Goal: Task Accomplishment & Management: Use online tool/utility

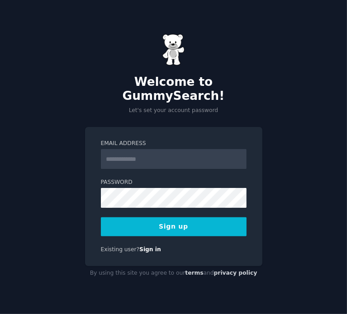
click at [146, 154] on input "Email Address" at bounding box center [173, 159] width 145 height 20
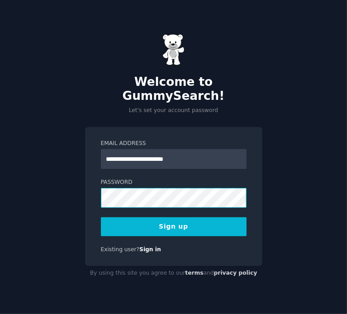
click at [101, 217] on button "Sign up" at bounding box center [173, 226] width 145 height 19
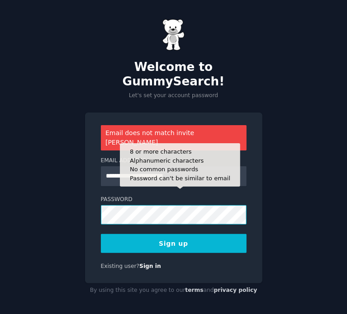
click at [101, 234] on button "Sign up" at bounding box center [173, 243] width 145 height 19
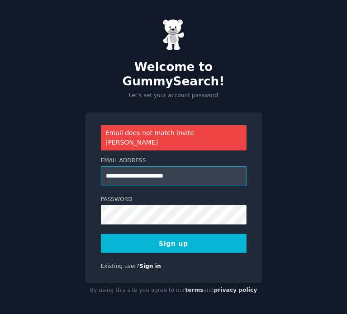
click at [134, 166] on input "**********" at bounding box center [173, 176] width 145 height 20
click at [141, 166] on input "**********" at bounding box center [173, 176] width 145 height 20
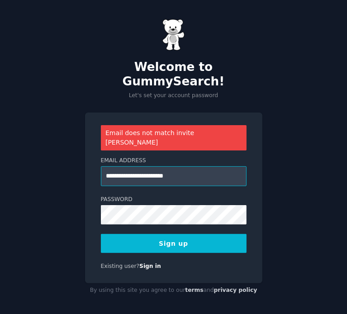
drag, startPoint x: 152, startPoint y: 164, endPoint x: 52, endPoint y: 160, distance: 99.5
click at [52, 160] on div "**********" at bounding box center [173, 158] width 347 height 316
type input "**********"
click at [140, 236] on button "Sign up" at bounding box center [173, 243] width 145 height 19
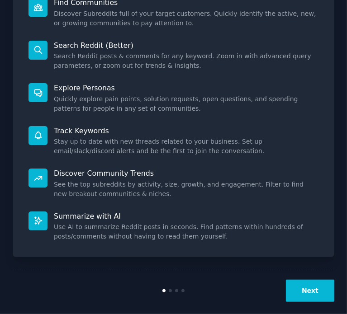
click at [291, 281] on button "Next" at bounding box center [310, 291] width 48 height 22
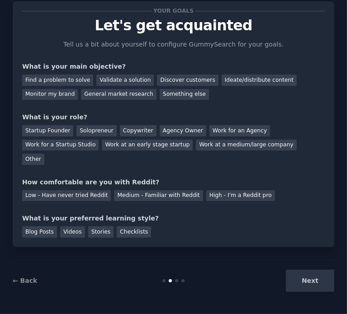
scroll to position [9, 0]
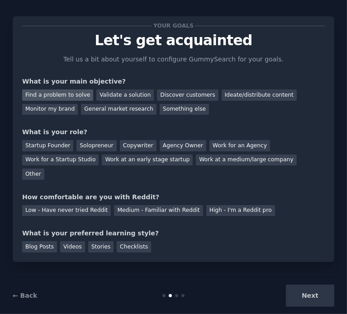
click at [60, 94] on div "Find a problem to solve" at bounding box center [57, 94] width 71 height 11
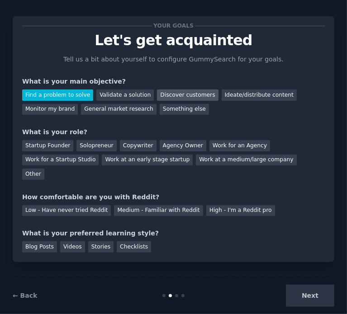
click at [169, 92] on div "Discover customers" at bounding box center [187, 94] width 61 height 11
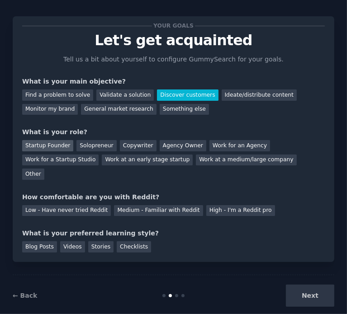
click at [63, 145] on div "Startup Founder" at bounding box center [47, 145] width 51 height 11
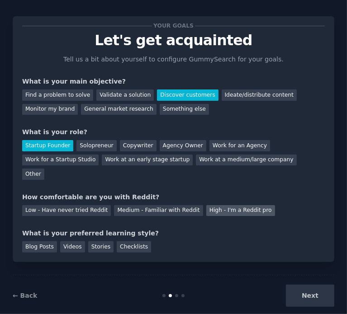
click at [207, 205] on div "High - I'm a Reddit pro" at bounding box center [240, 210] width 69 height 11
click at [69, 241] on div "Videos" at bounding box center [72, 246] width 25 height 11
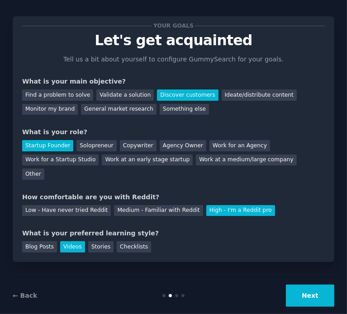
click at [296, 285] on button "Next" at bounding box center [310, 296] width 48 height 22
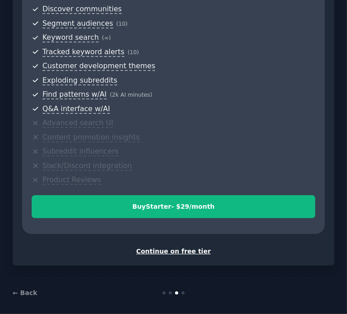
scroll to position [267, 0]
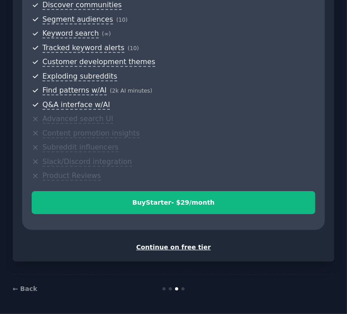
click at [166, 247] on div "Continue on free tier" at bounding box center [173, 247] width 302 height 9
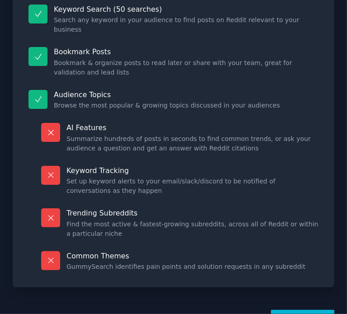
scroll to position [161, 0]
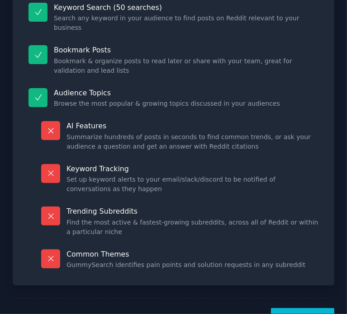
click at [304, 308] on button "Let's Go!" at bounding box center [302, 319] width 63 height 22
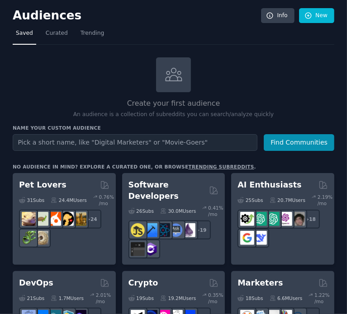
drag, startPoint x: 118, startPoint y: 144, endPoint x: 117, endPoint y: 139, distance: 5.1
click at [118, 143] on input "text" at bounding box center [135, 142] width 244 height 17
type input "seniors"
click at [263, 134] on button "Find Communities" at bounding box center [298, 142] width 70 height 17
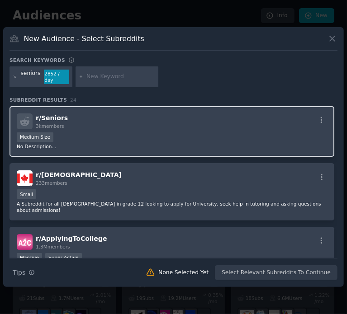
click at [132, 127] on div "r/ Seniors 3k members Medium Size No Description..." at bounding box center [171, 131] width 324 height 51
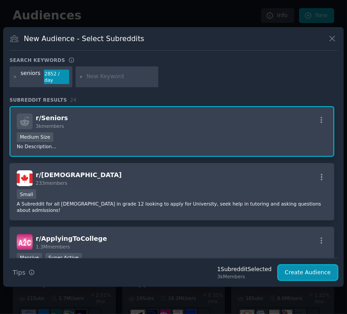
drag, startPoint x: 306, startPoint y: 270, endPoint x: 298, endPoint y: 271, distance: 7.7
click at [305, 271] on button "Create Audience" at bounding box center [308, 272] width 60 height 15
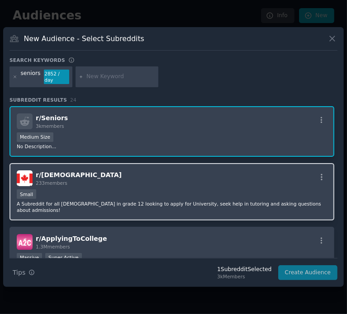
click at [115, 180] on div "r/ CanadianSeniors 233 members" at bounding box center [172, 178] width 310 height 16
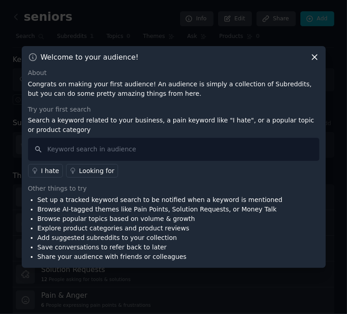
click at [308, 57] on div "Welcome to your audience!" at bounding box center [173, 56] width 291 height 9
click at [311, 57] on icon at bounding box center [313, 56] width 9 height 9
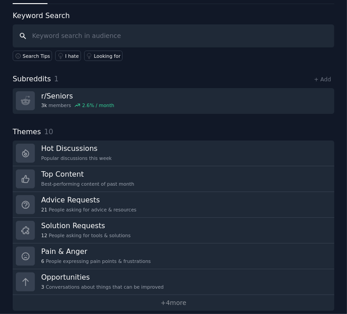
scroll to position [45, 0]
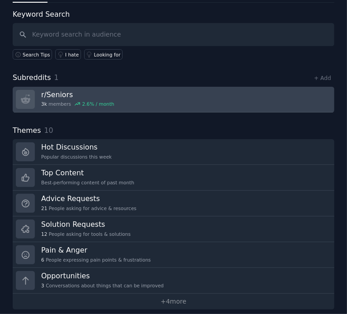
click at [63, 101] on div "3k members 2.6 % / month" at bounding box center [77, 104] width 73 height 6
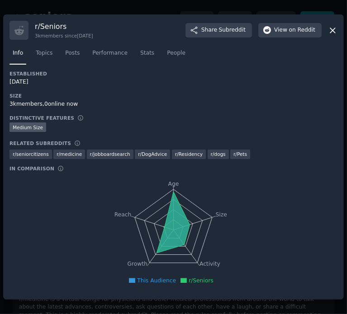
click at [333, 34] on icon at bounding box center [332, 30] width 9 height 9
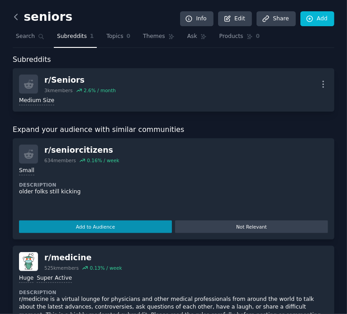
click at [19, 18] on icon at bounding box center [15, 16] width 9 height 9
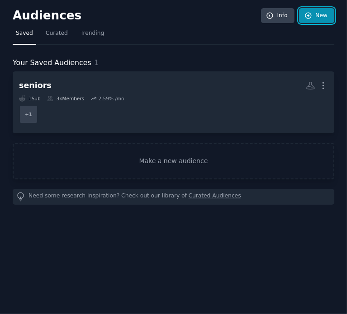
click at [320, 12] on link "New" at bounding box center [316, 15] width 35 height 15
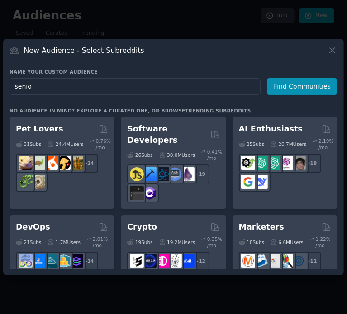
type input "senior"
click button "Find Communities" at bounding box center [302, 86] width 70 height 17
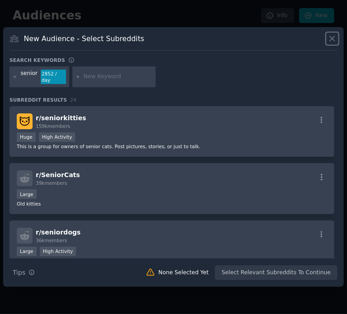
click at [333, 41] on icon at bounding box center [331, 38] width 9 height 9
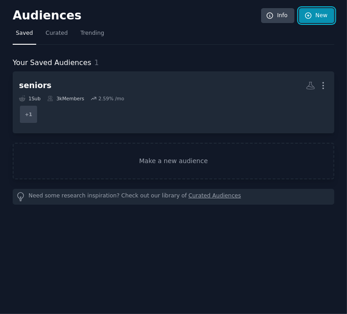
click at [309, 14] on icon at bounding box center [308, 16] width 8 height 8
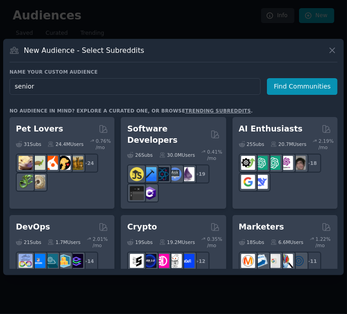
type input "seniors"
click button "Find Communities" at bounding box center [302, 86] width 70 height 17
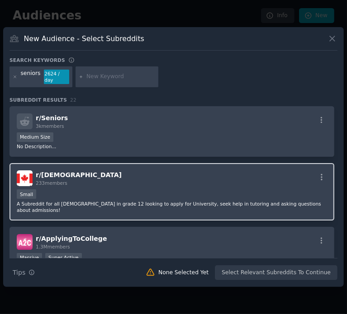
click at [214, 170] on div "r/ CanadianSeniors 233 members" at bounding box center [172, 178] width 310 height 16
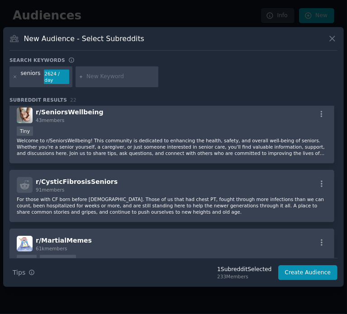
scroll to position [497, 0]
